Goal: Check status: Check status

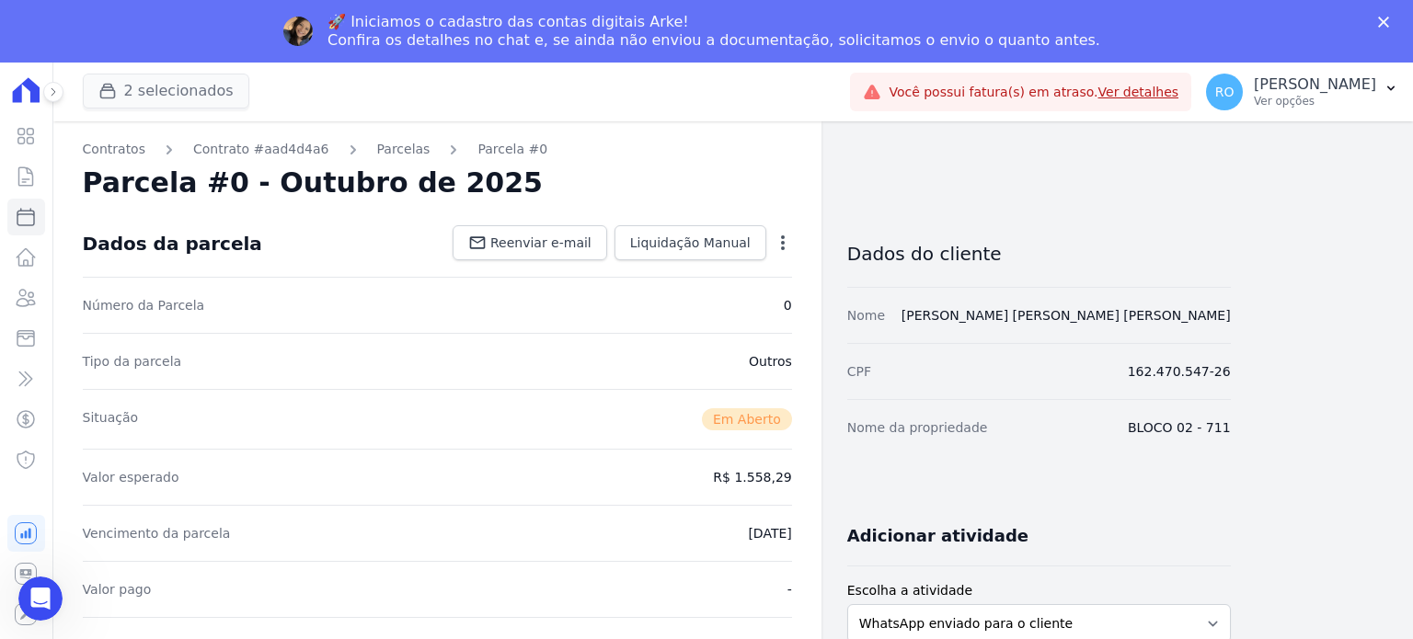
scroll to position [552, 0]
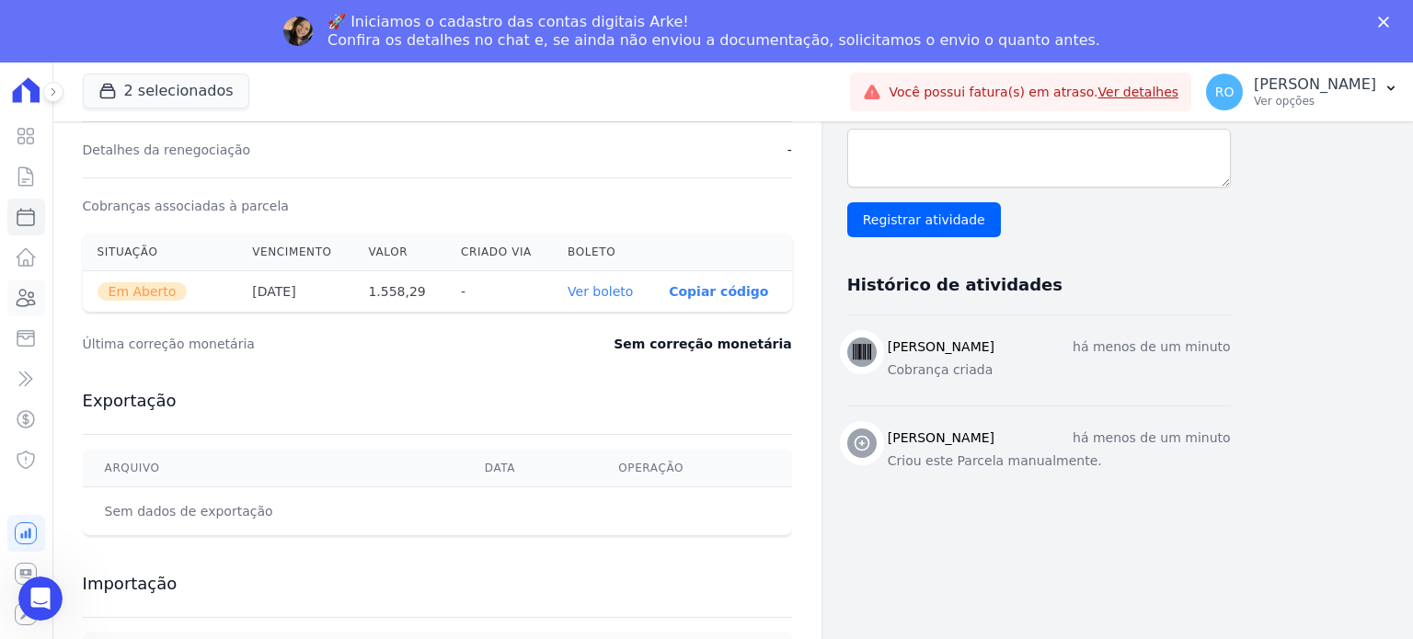
click at [26, 299] on icon at bounding box center [26, 298] width 18 height 17
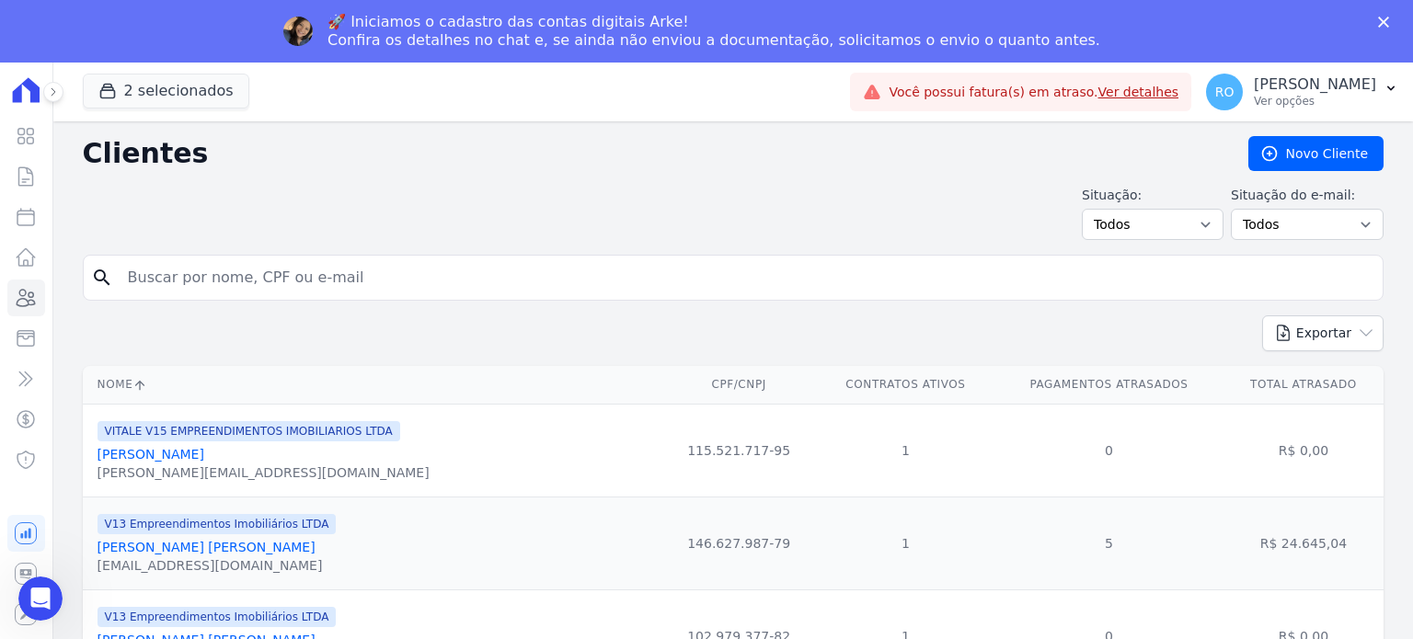
click at [331, 268] on input "search" at bounding box center [746, 277] width 1259 height 37
type input "gleice"
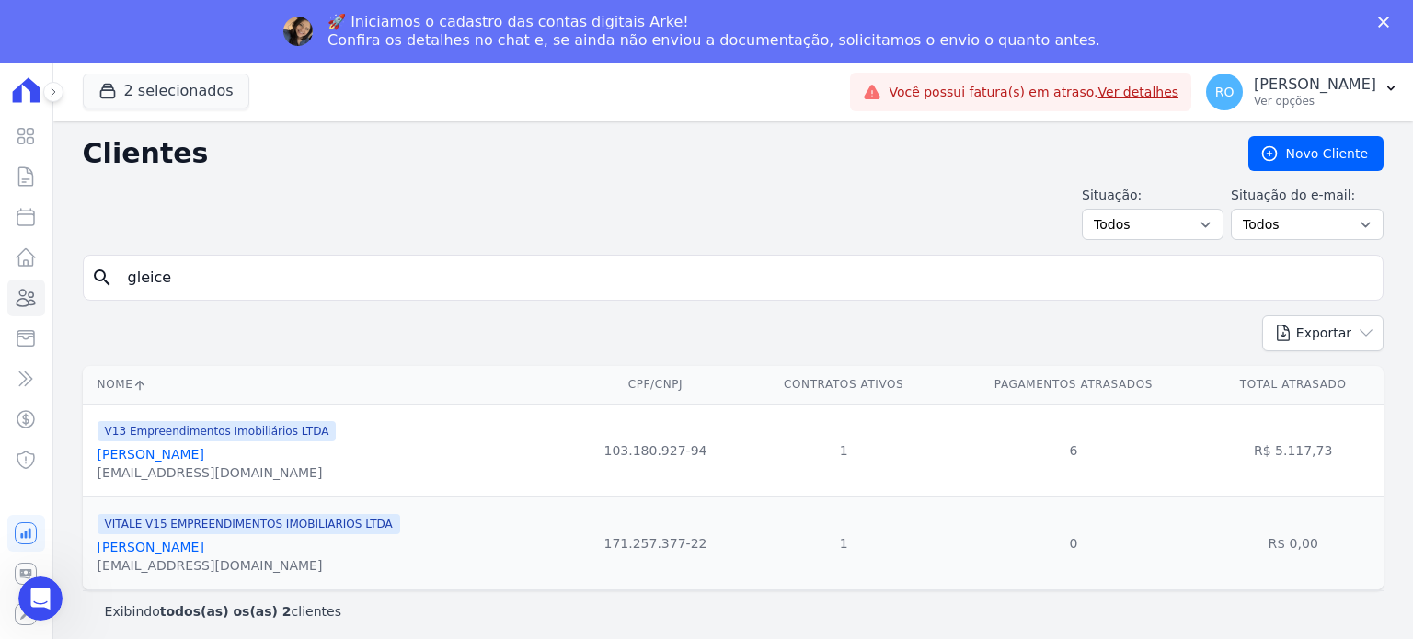
click at [121, 457] on link "[PERSON_NAME]" at bounding box center [151, 454] width 107 height 15
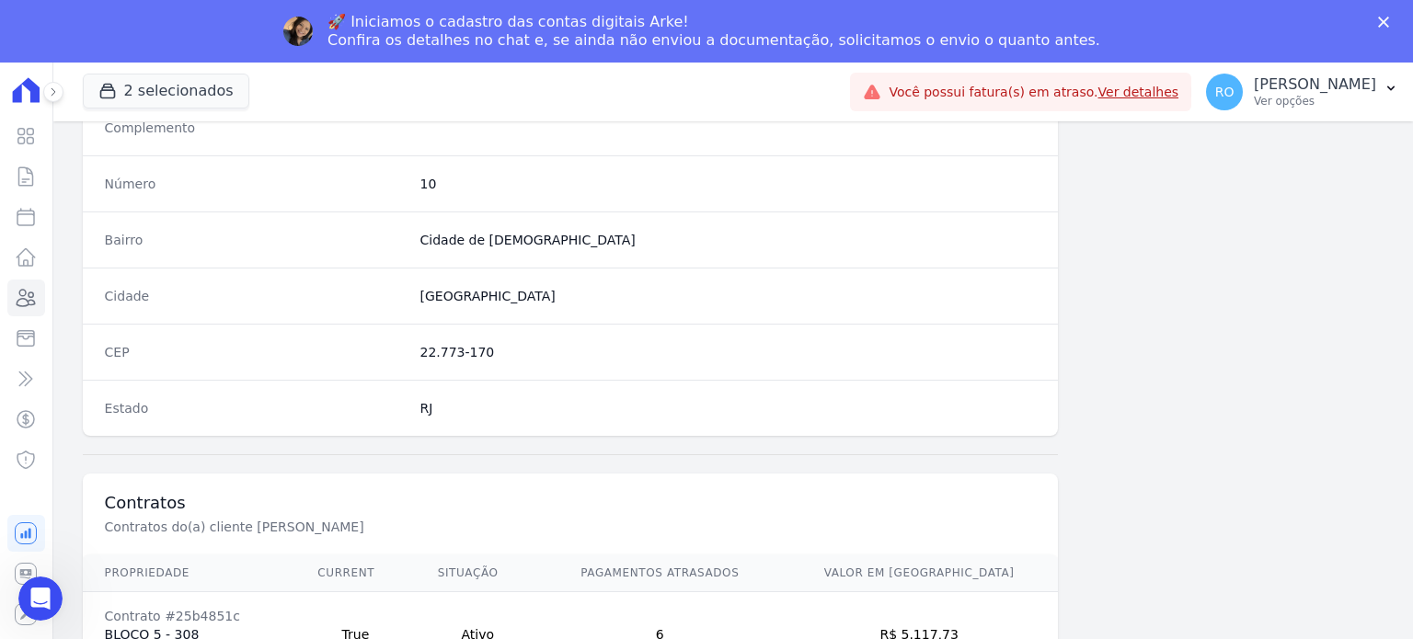
scroll to position [1075, 0]
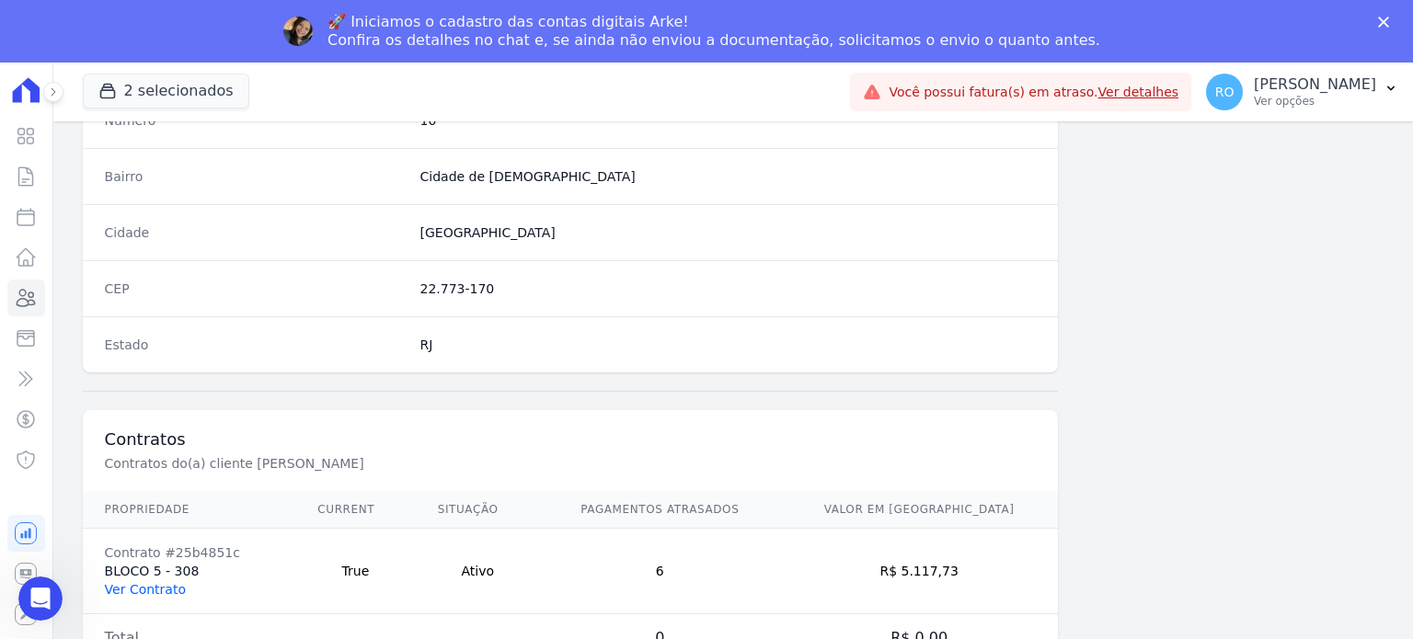
click at [148, 583] on link "Ver Contrato" at bounding box center [145, 589] width 81 height 15
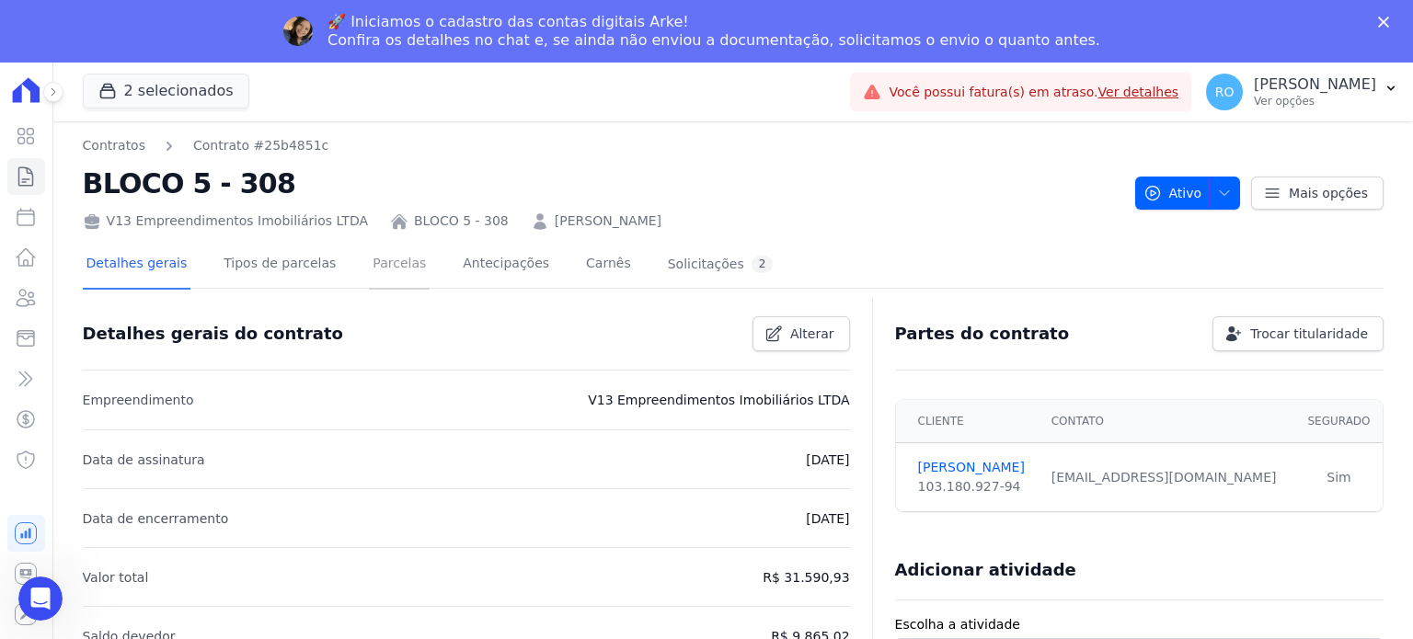
click at [378, 260] on link "Parcelas" at bounding box center [399, 265] width 61 height 49
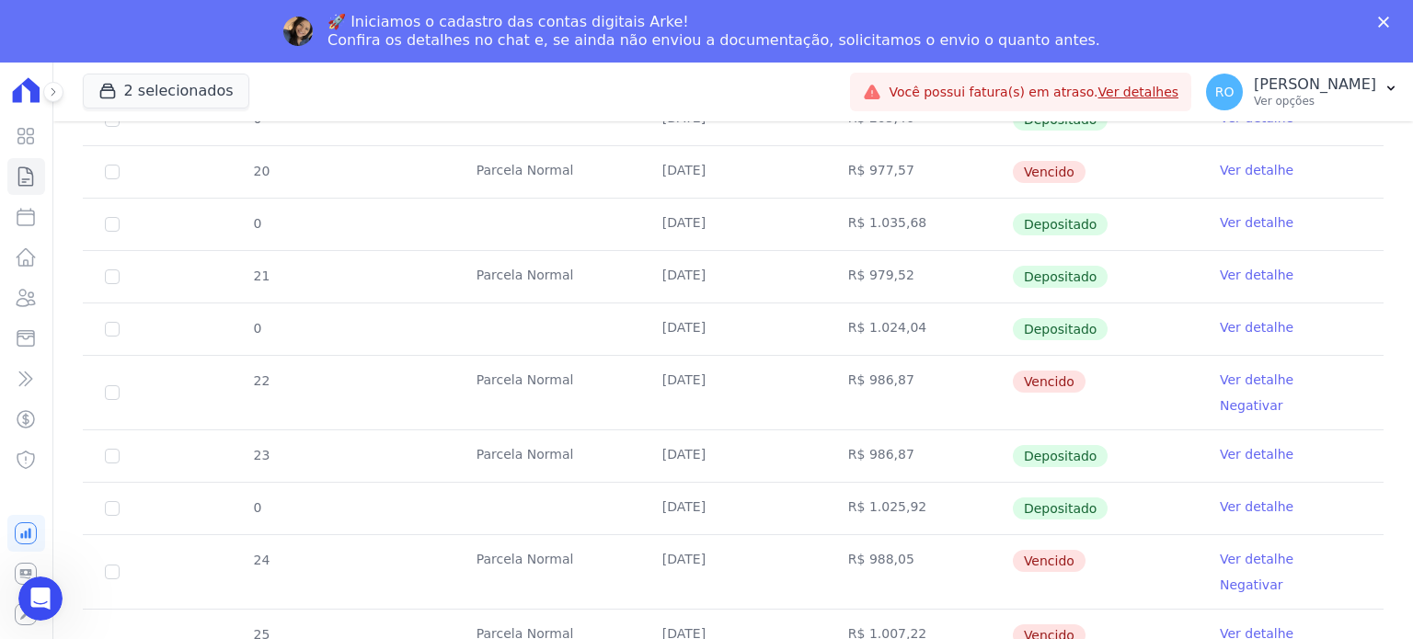
scroll to position [828, 0]
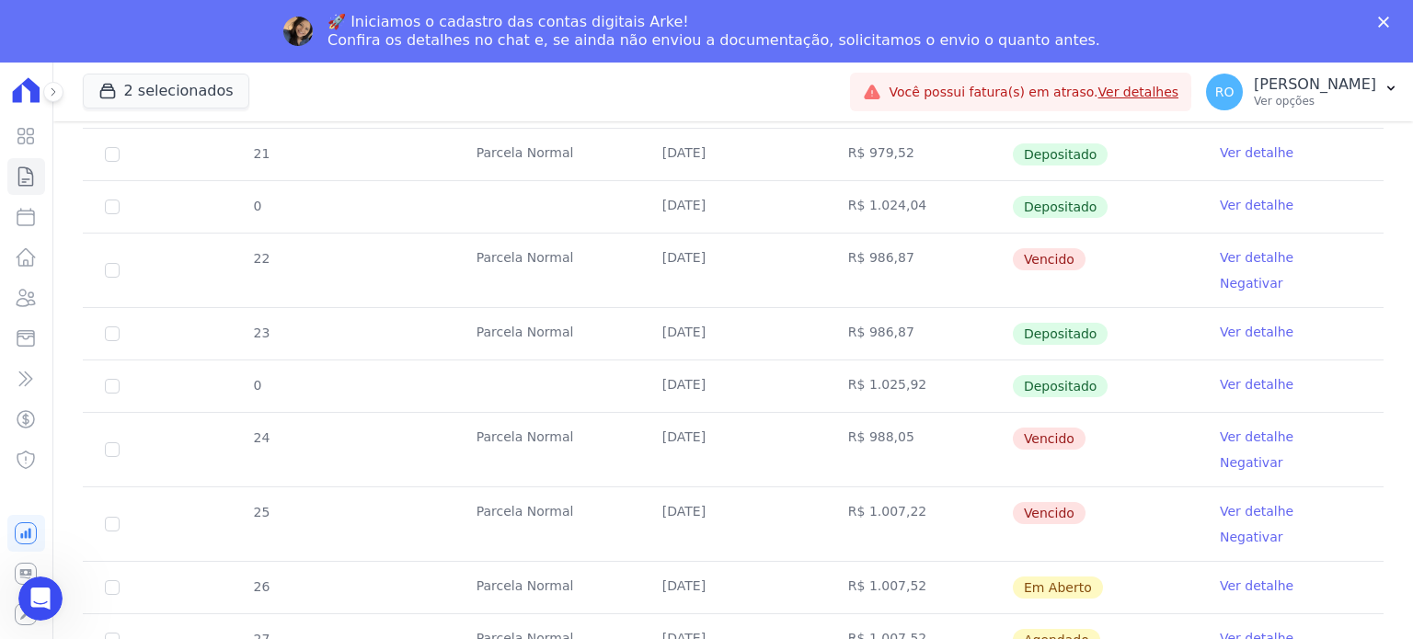
click at [1220, 428] on link "Ver detalhe" at bounding box center [1257, 437] width 74 height 18
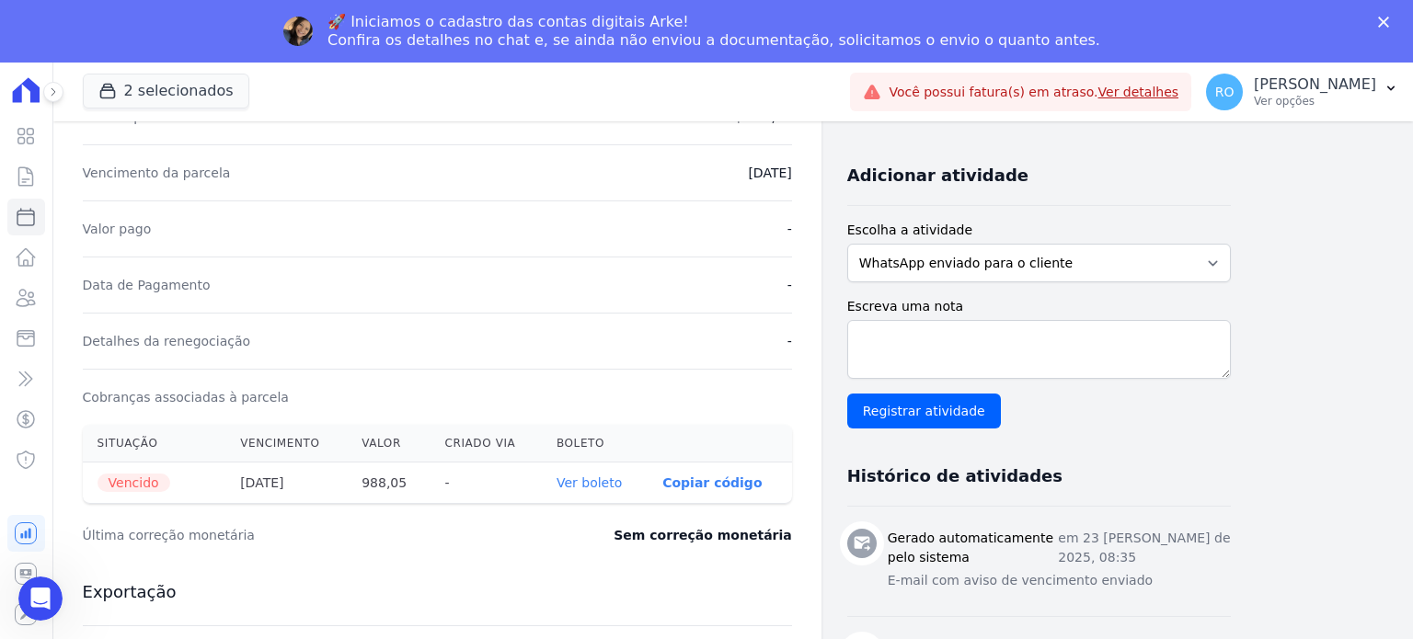
scroll to position [368, 0]
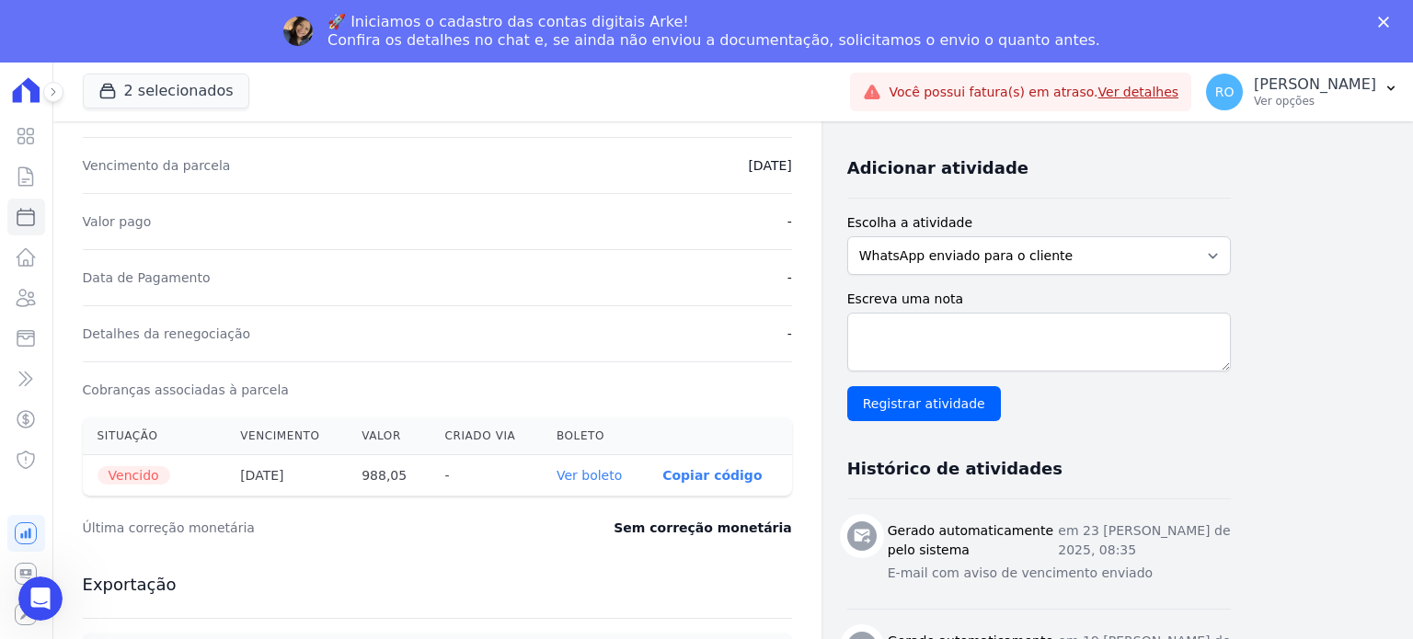
click at [615, 474] on link "Ver boleto" at bounding box center [589, 475] width 65 height 15
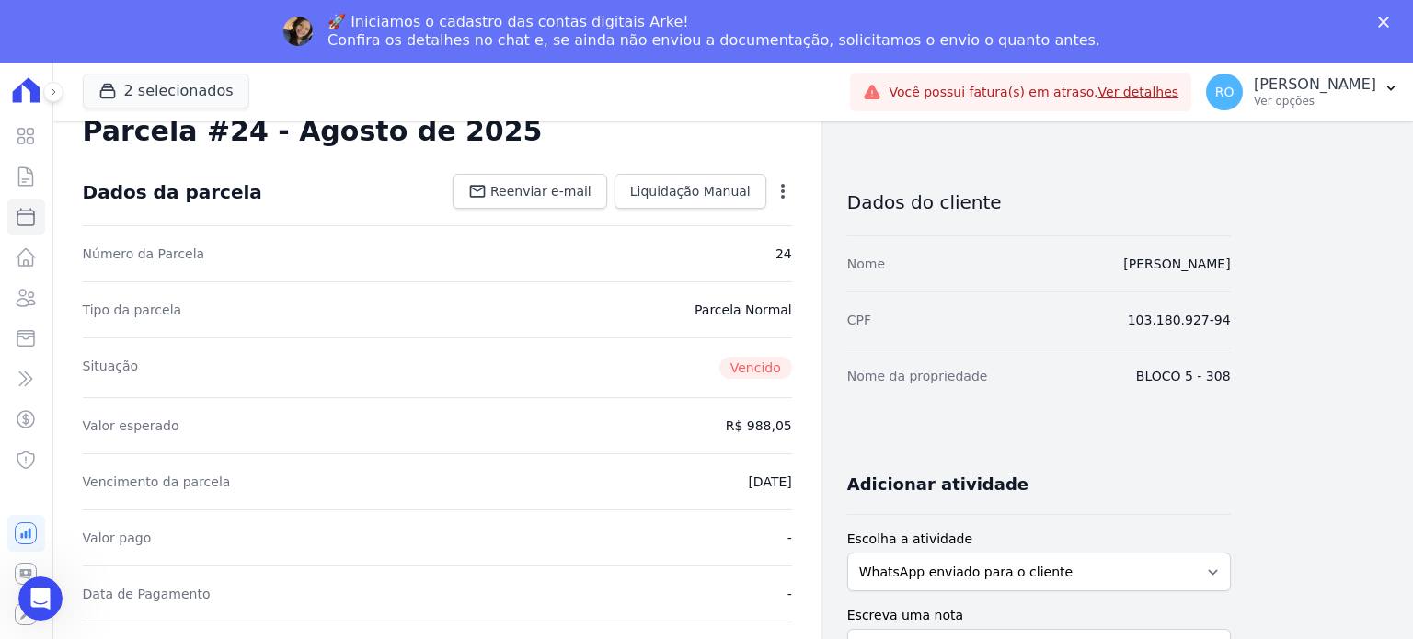
scroll to position [0, 0]
